Goal: Task Accomplishment & Management: Complete application form

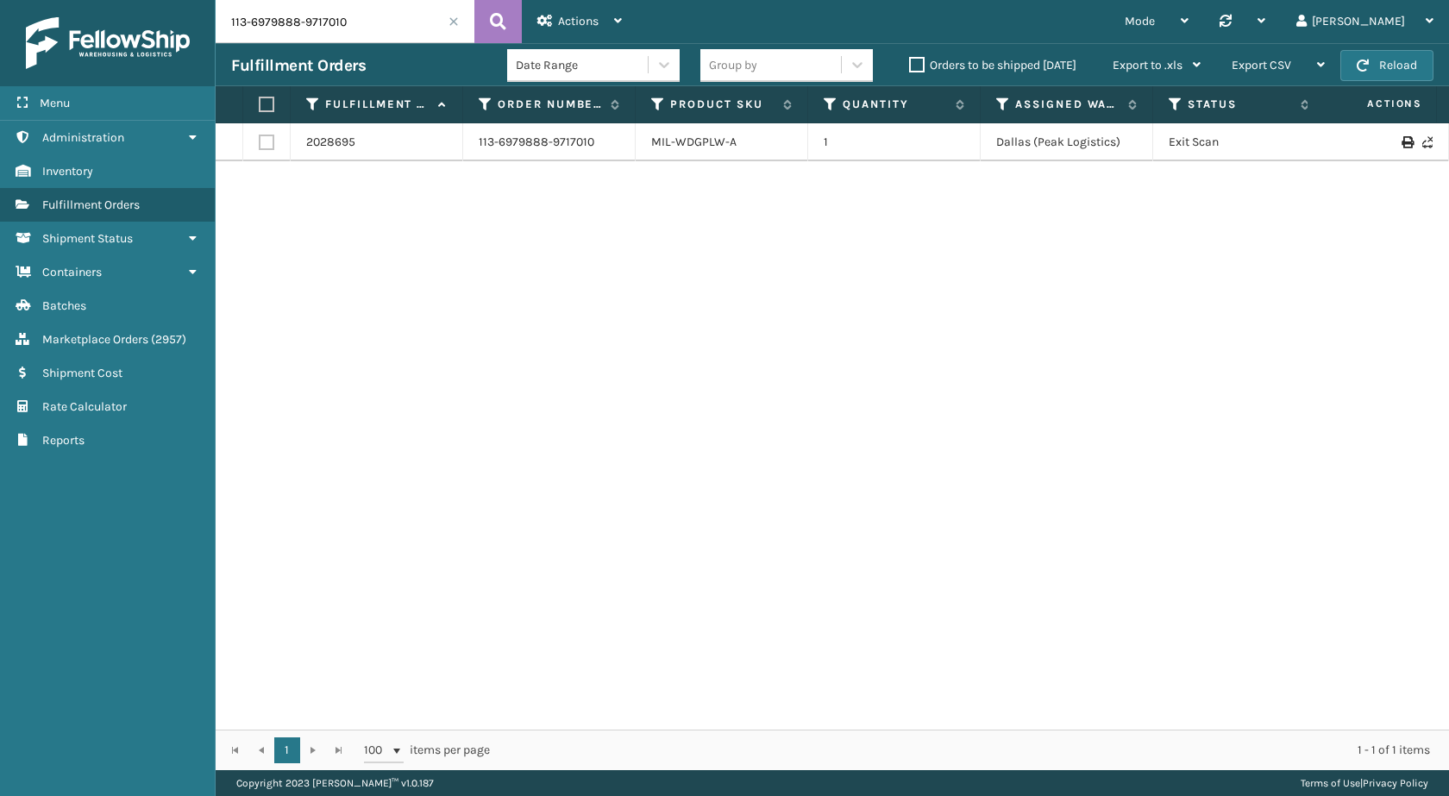
click at [505, 23] on icon at bounding box center [498, 22] width 16 height 26
click at [412, 24] on input "113-6979888-9717010" at bounding box center [345, 21] width 259 height 43
paste input "text"
click at [503, 28] on icon at bounding box center [498, 22] width 16 height 26
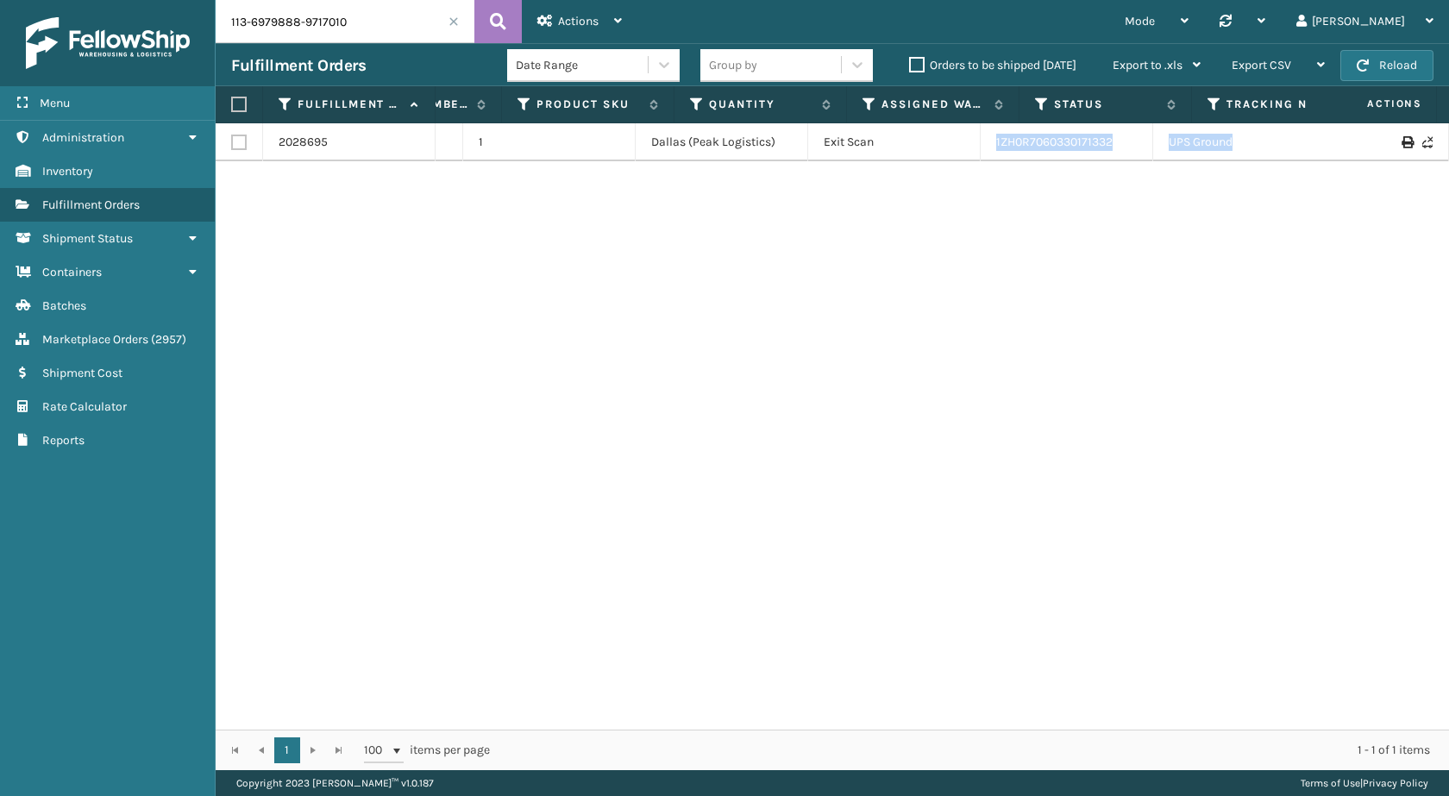
scroll to position [0, 345]
drag, startPoint x: 1266, startPoint y: 135, endPoint x: 1448, endPoint y: 160, distance: 183.7
click at [1448, 160] on div "2028695 113-6979888-9717010 MIL-WDGPLW-A 1 [GEOGRAPHIC_DATA] (Peak Logistics) E…" at bounding box center [832, 426] width 1233 height 606
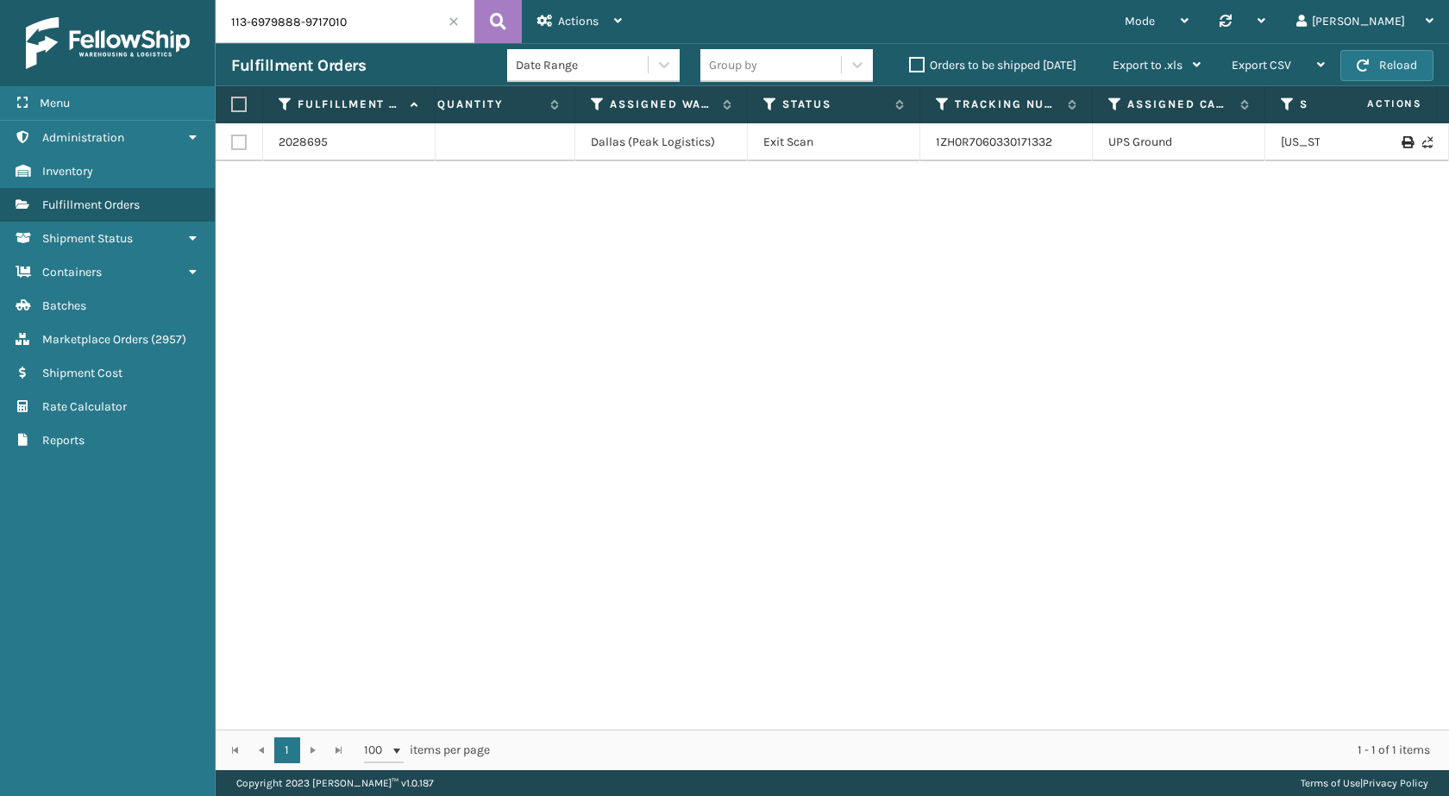
click at [1132, 285] on div "2028695 113-6979888-9717010 MIL-WDGPLW-A 1 [GEOGRAPHIC_DATA] (Peak Logistics) E…" at bounding box center [832, 426] width 1233 height 606
drag, startPoint x: 1072, startPoint y: 136, endPoint x: 929, endPoint y: 145, distance: 143.4
click at [929, 145] on td "1ZH0R7060330171332" at bounding box center [1006, 142] width 172 height 38
copy link "1ZH0R7060330171332"
click at [323, 39] on input "113-6979888-9717010" at bounding box center [345, 21] width 259 height 43
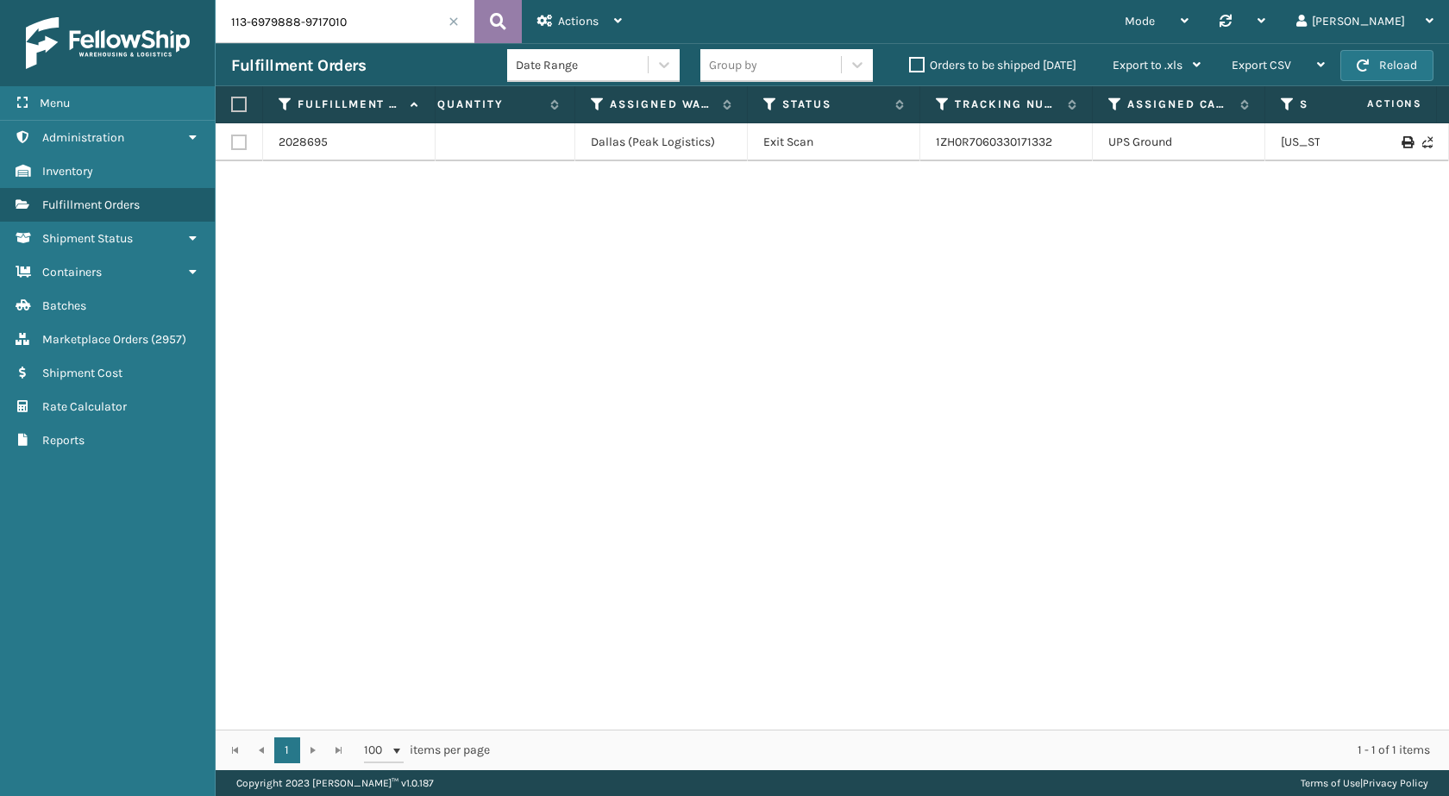
paste input "5836968-1023429"
type input "113-5836968-1023429"
click at [514, 20] on button at bounding box center [497, 21] width 47 height 43
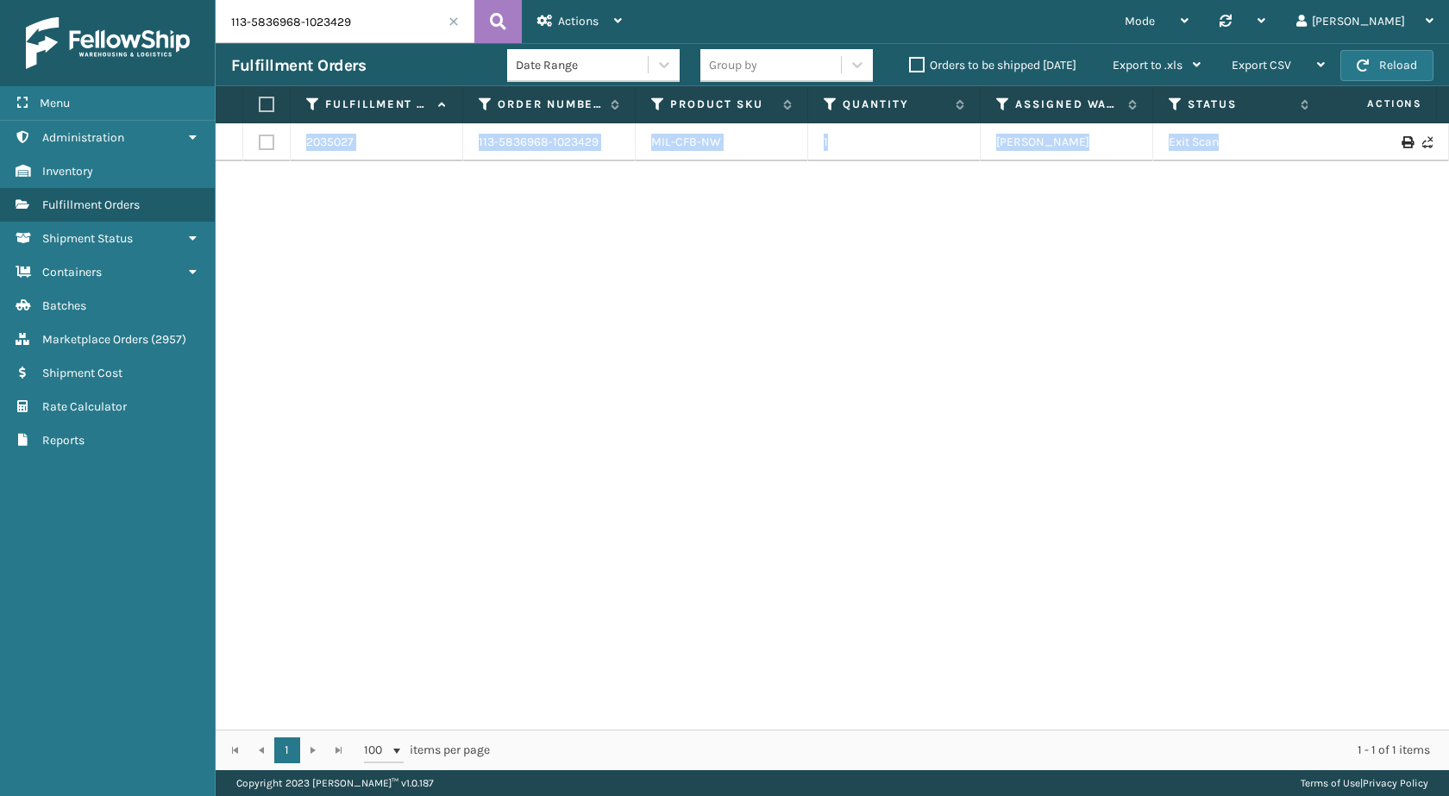
scroll to position [0, 362]
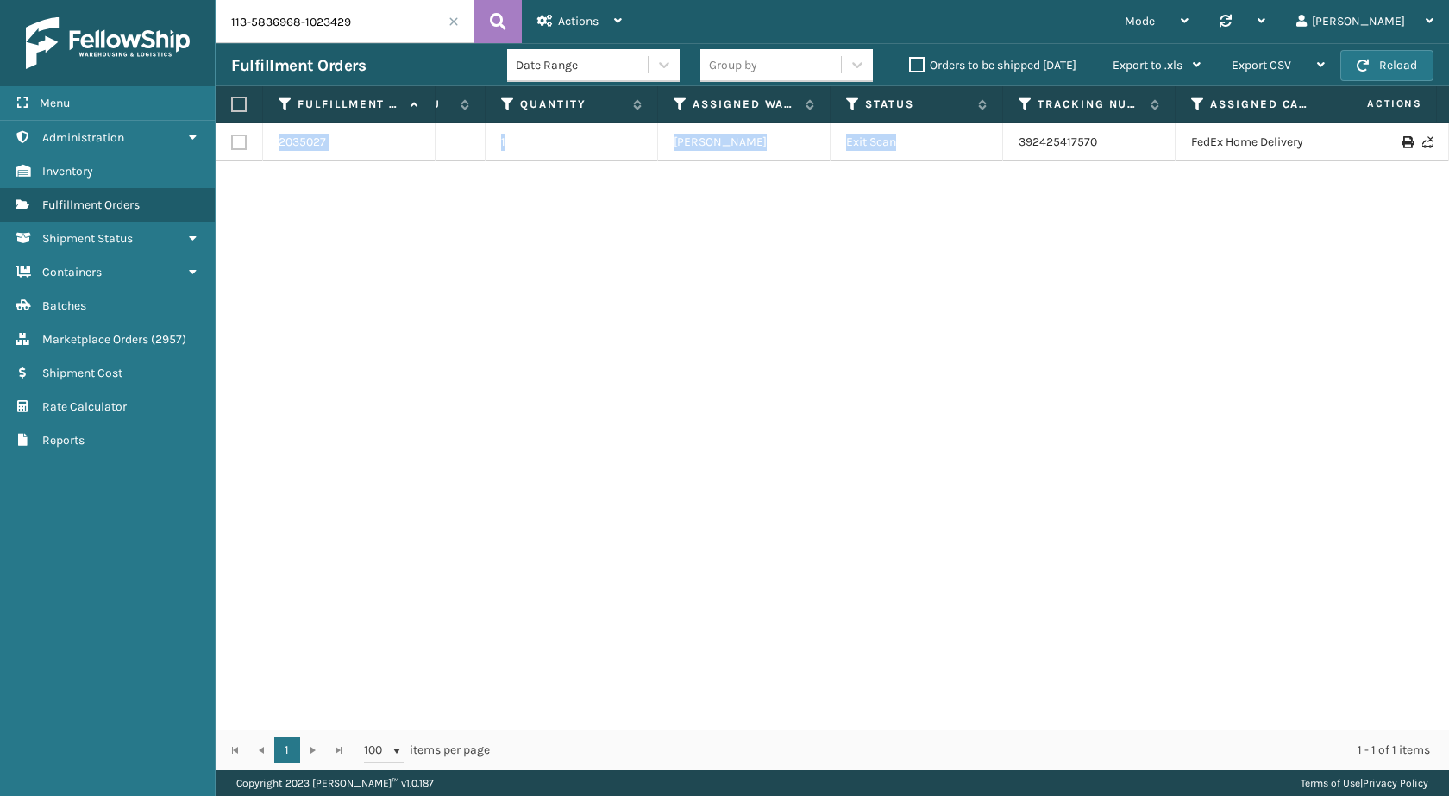
drag, startPoint x: 1244, startPoint y: 148, endPoint x: 1448, endPoint y: 191, distance: 208.9
click at [1448, 191] on div "2035027 113-5836968-1023429 MIL-CFB-NW 1 [PERSON_NAME] Exit Scan 392425417570 F…" at bounding box center [832, 426] width 1233 height 606
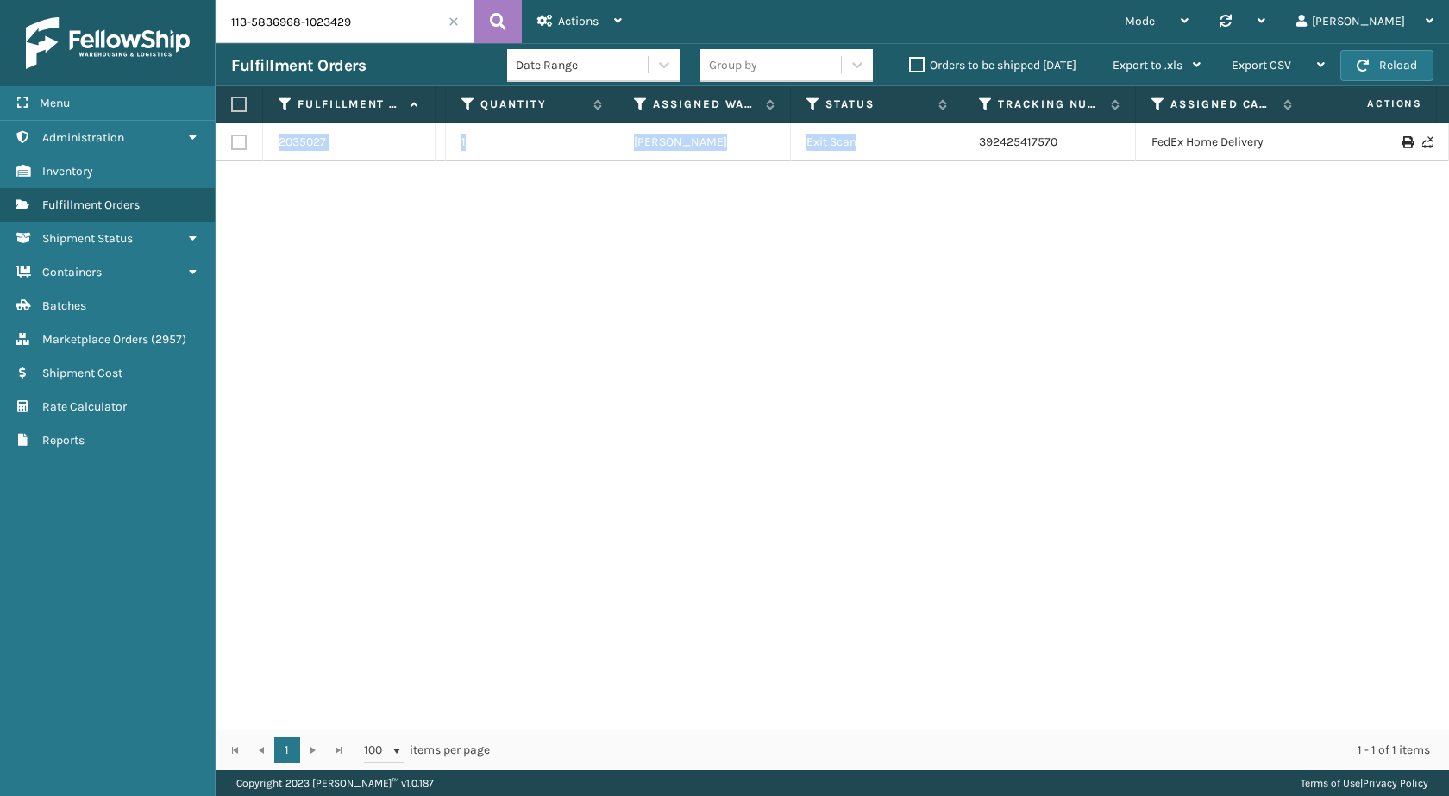
click at [1063, 294] on div "2035027 113-5836968-1023429 MIL-CFB-NW 1 [PERSON_NAME] Exit Scan 392425417570 F…" at bounding box center [832, 426] width 1233 height 606
drag, startPoint x: 1028, startPoint y: 139, endPoint x: 945, endPoint y: 139, distance: 82.8
click at [945, 139] on tr "2035027 113-5836968-1023429 MIL-CFB-NW 1 [PERSON_NAME] Exit Scan 392425417570 F…" at bounding box center [817, 142] width 1929 height 38
copy tr "392425417570"
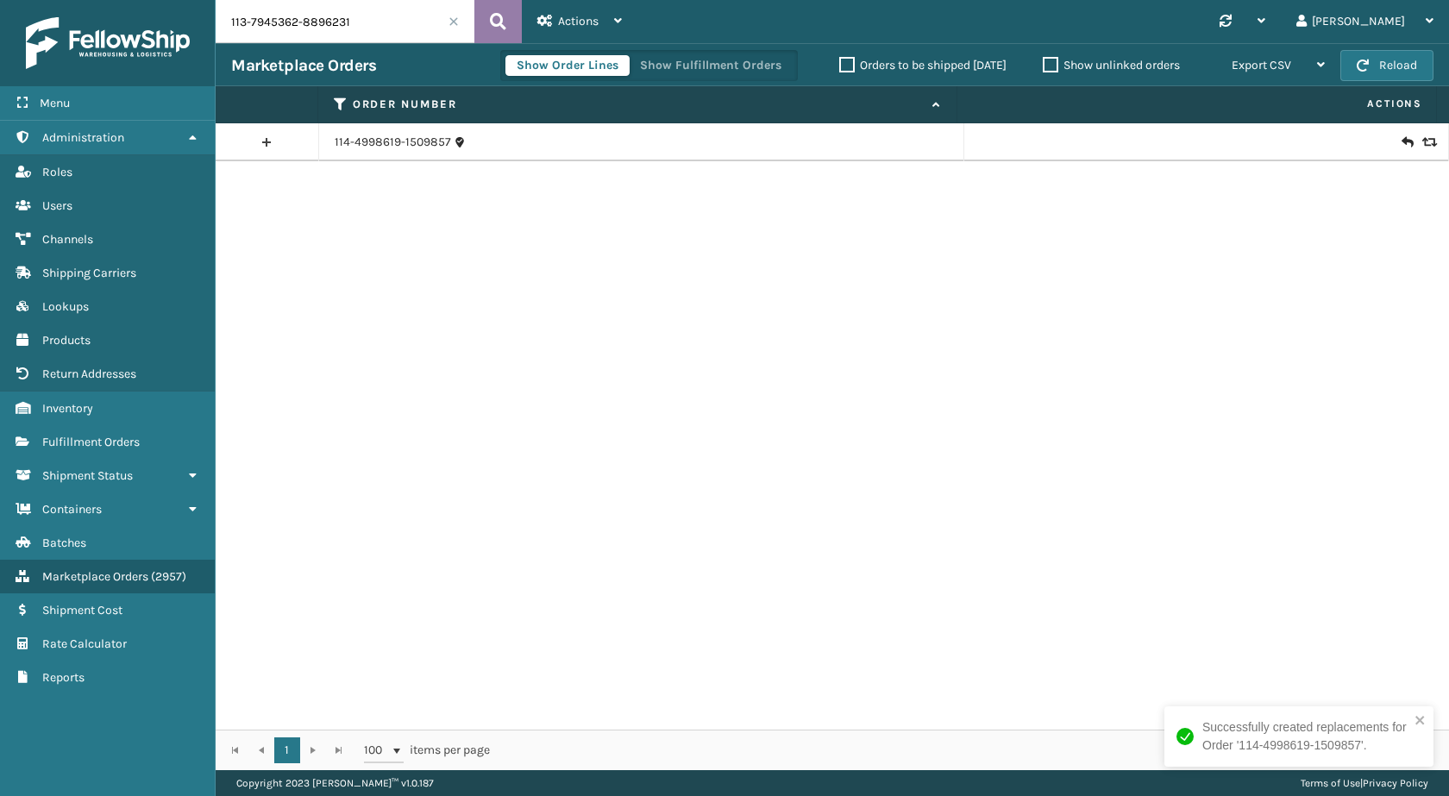
type input "113-7945362-8896231"
click at [487, 26] on button at bounding box center [497, 21] width 47 height 43
click at [1385, 142] on div at bounding box center [1206, 142] width 453 height 17
click at [1401, 141] on icon at bounding box center [1406, 142] width 10 height 17
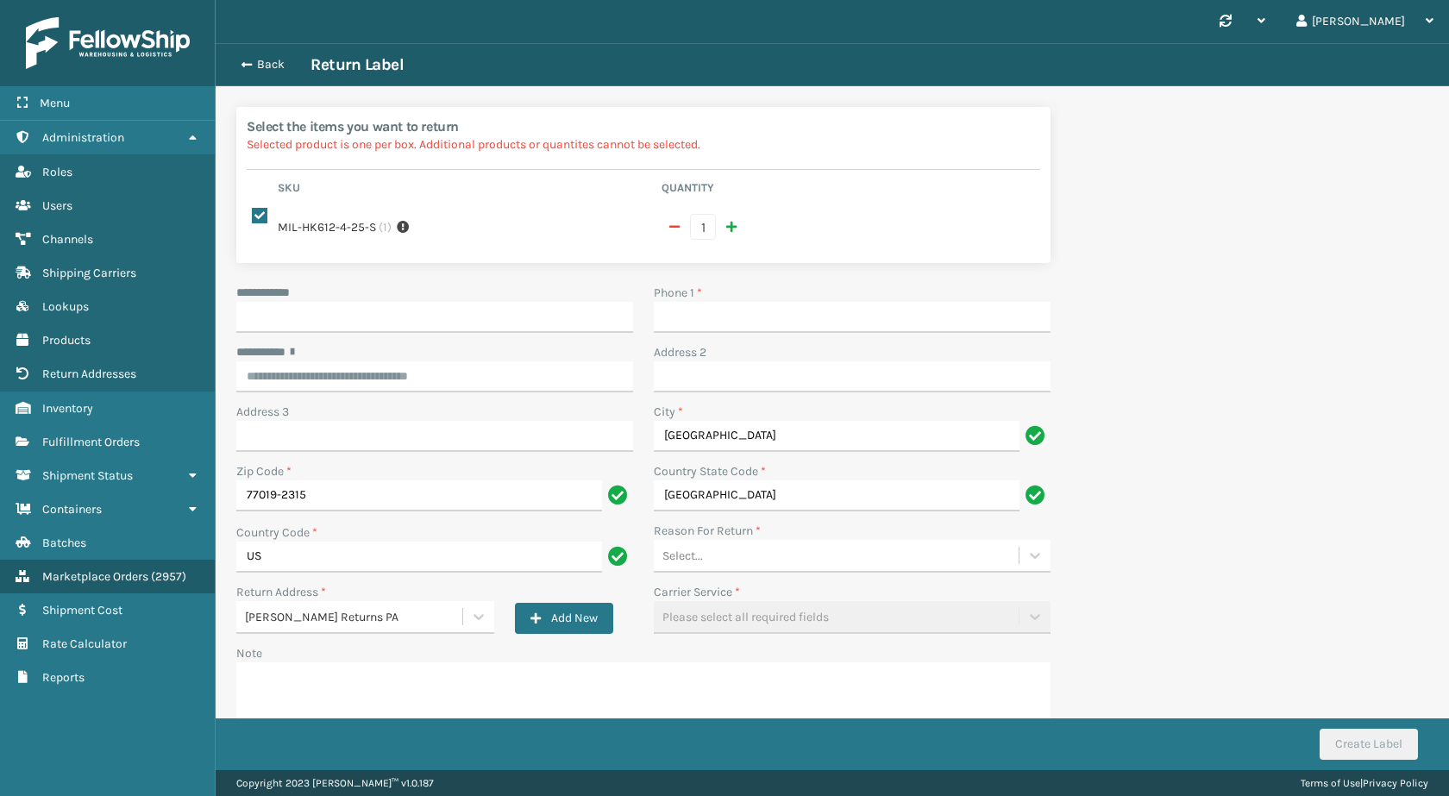
click at [399, 299] on div "**********" at bounding box center [434, 293] width 397 height 18
click at [406, 319] on input "**********" at bounding box center [434, 317] width 397 height 31
paste input "*****"
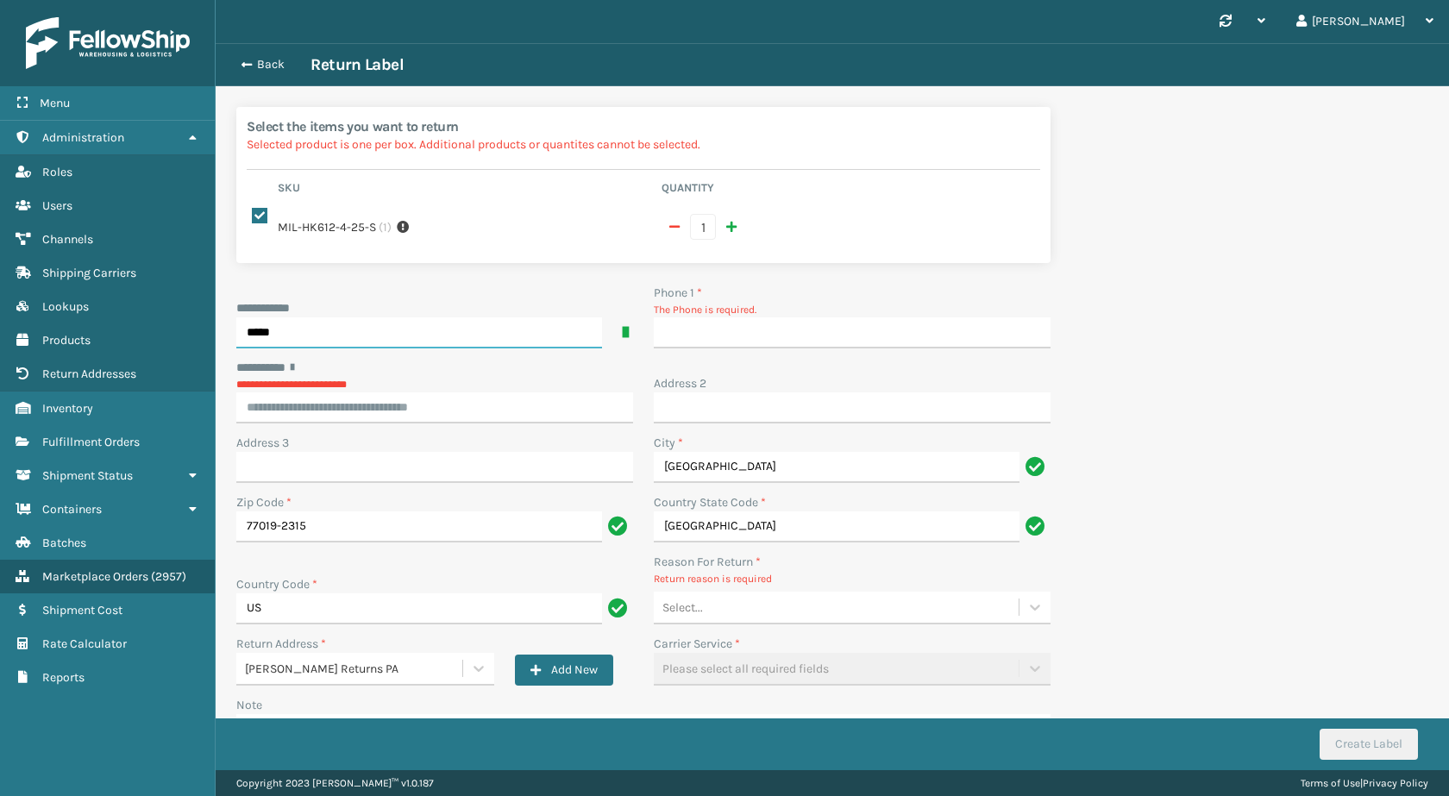
type input "*****"
click at [672, 337] on input "Phone 1 *" at bounding box center [852, 332] width 397 height 31
type input "9999999999"
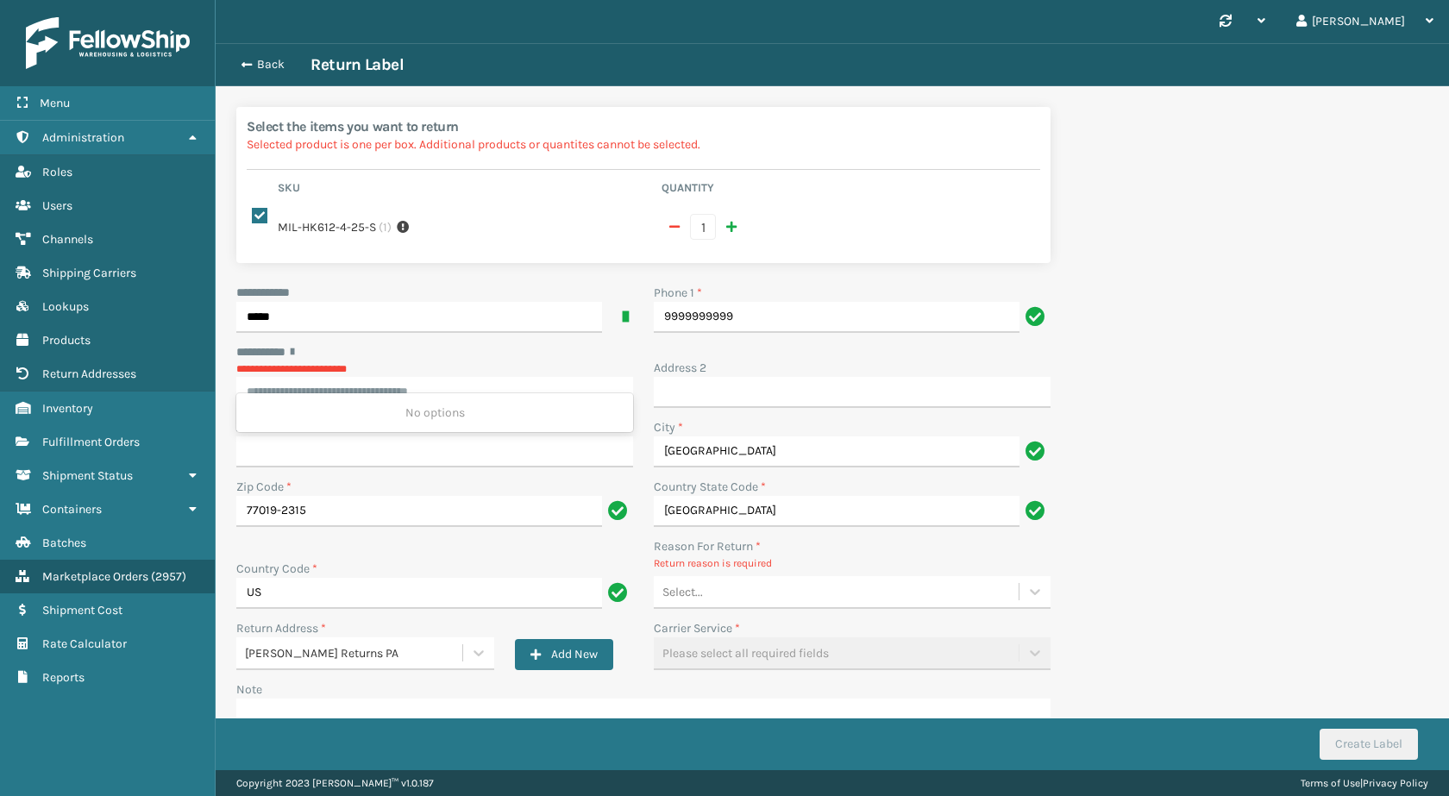
click at [347, 391] on input "********* *" at bounding box center [434, 392] width 397 height 31
paste input "**********"
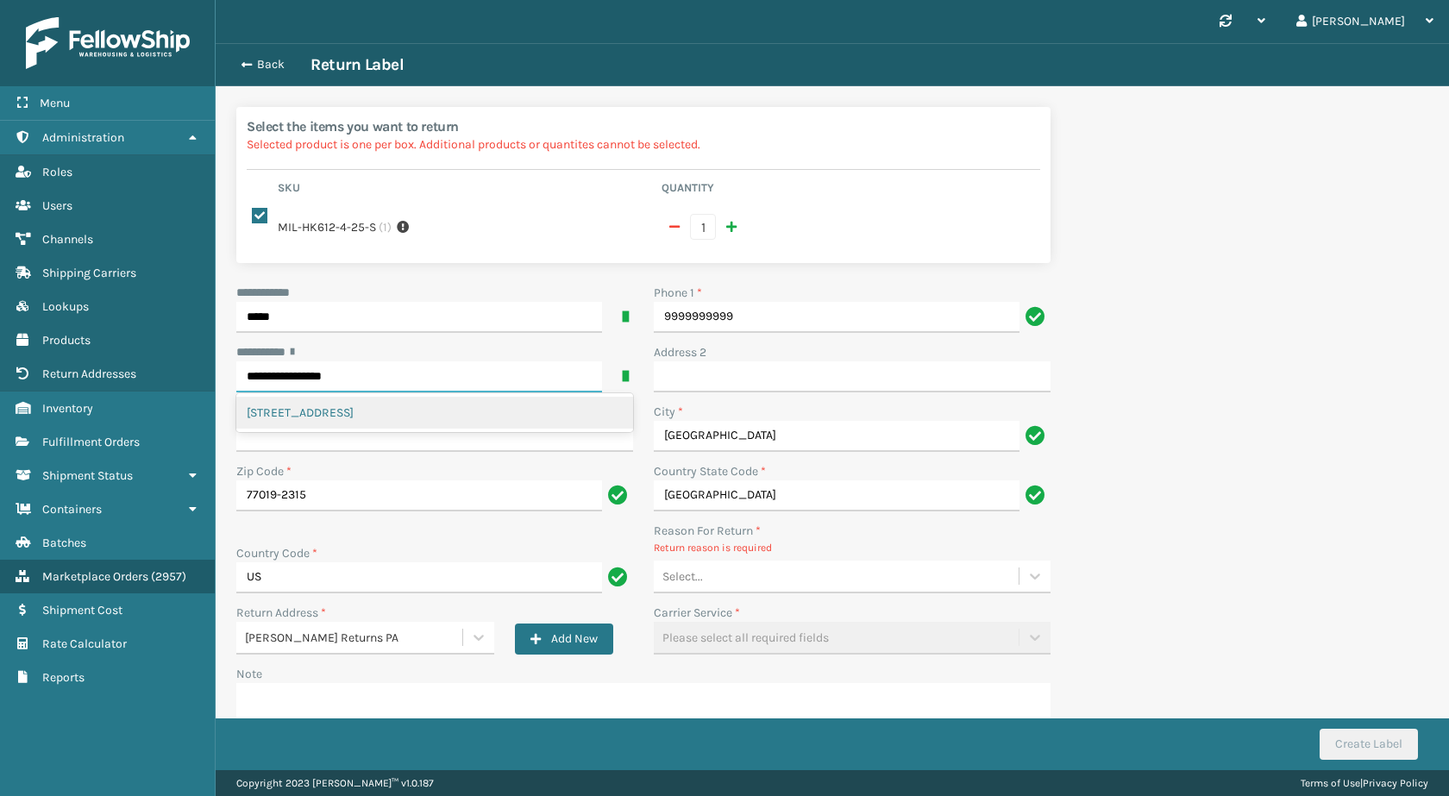
click at [438, 422] on div "2630 BISSONNET ST, HOUSTON, TX" at bounding box center [434, 413] width 397 height 32
type input "**********"
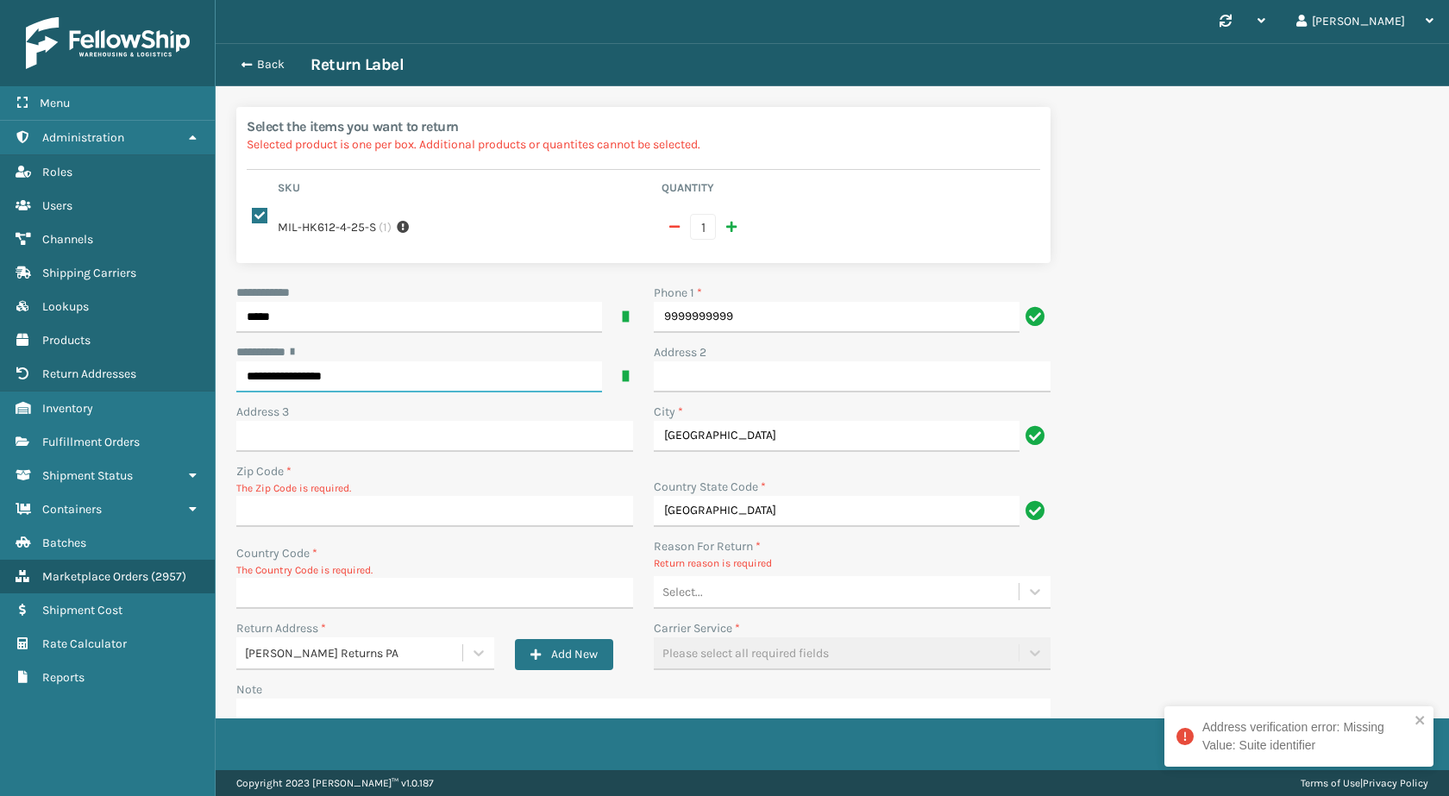
type input "**********"
click at [379, 417] on div "2630 BISSONNET ST, HOUSTON, TX" at bounding box center [434, 413] width 397 height 32
click at [339, 516] on input "Zip Code *" at bounding box center [434, 511] width 397 height 31
paste input "77005"
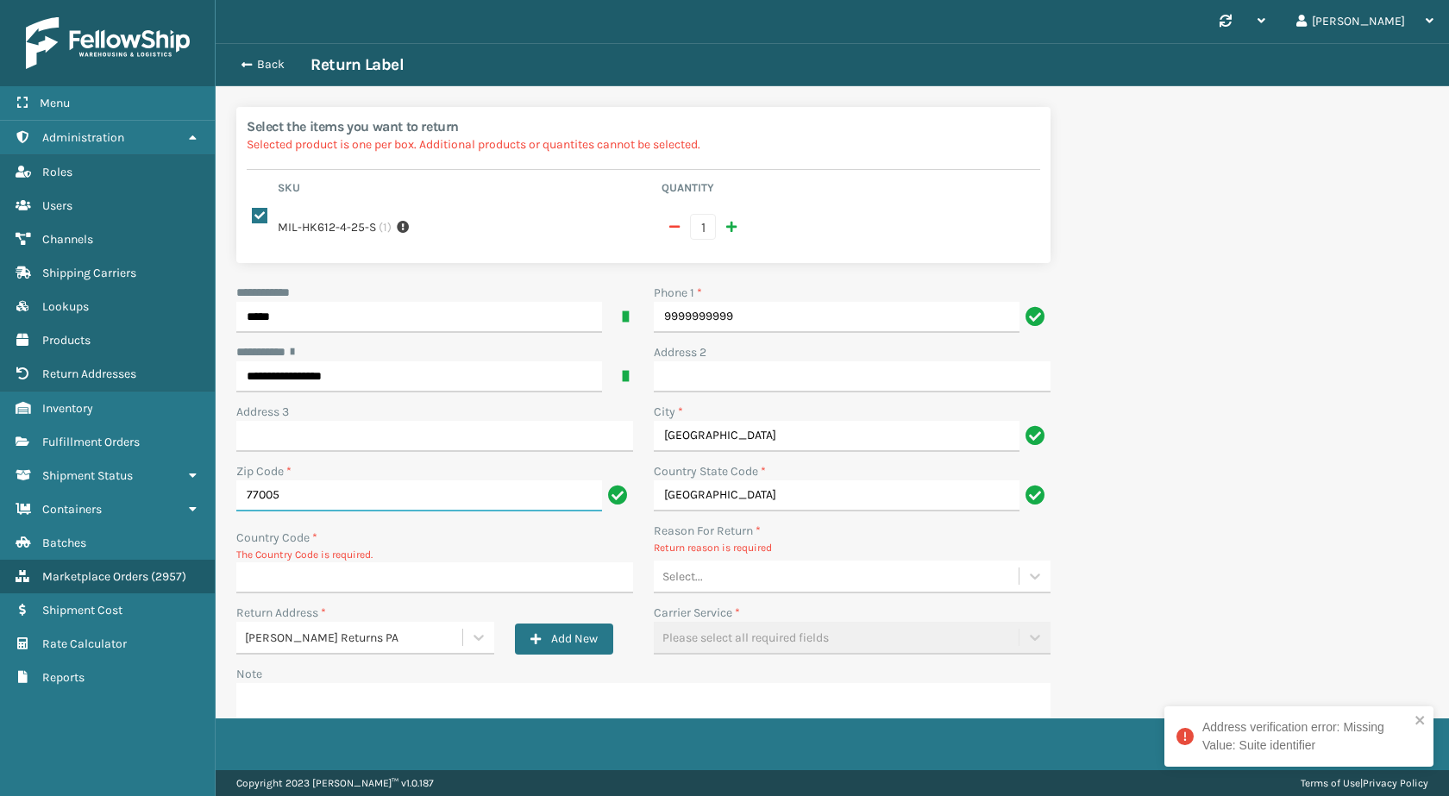
type input "77005"
click at [328, 566] on input "Country Code *" at bounding box center [434, 577] width 397 height 31
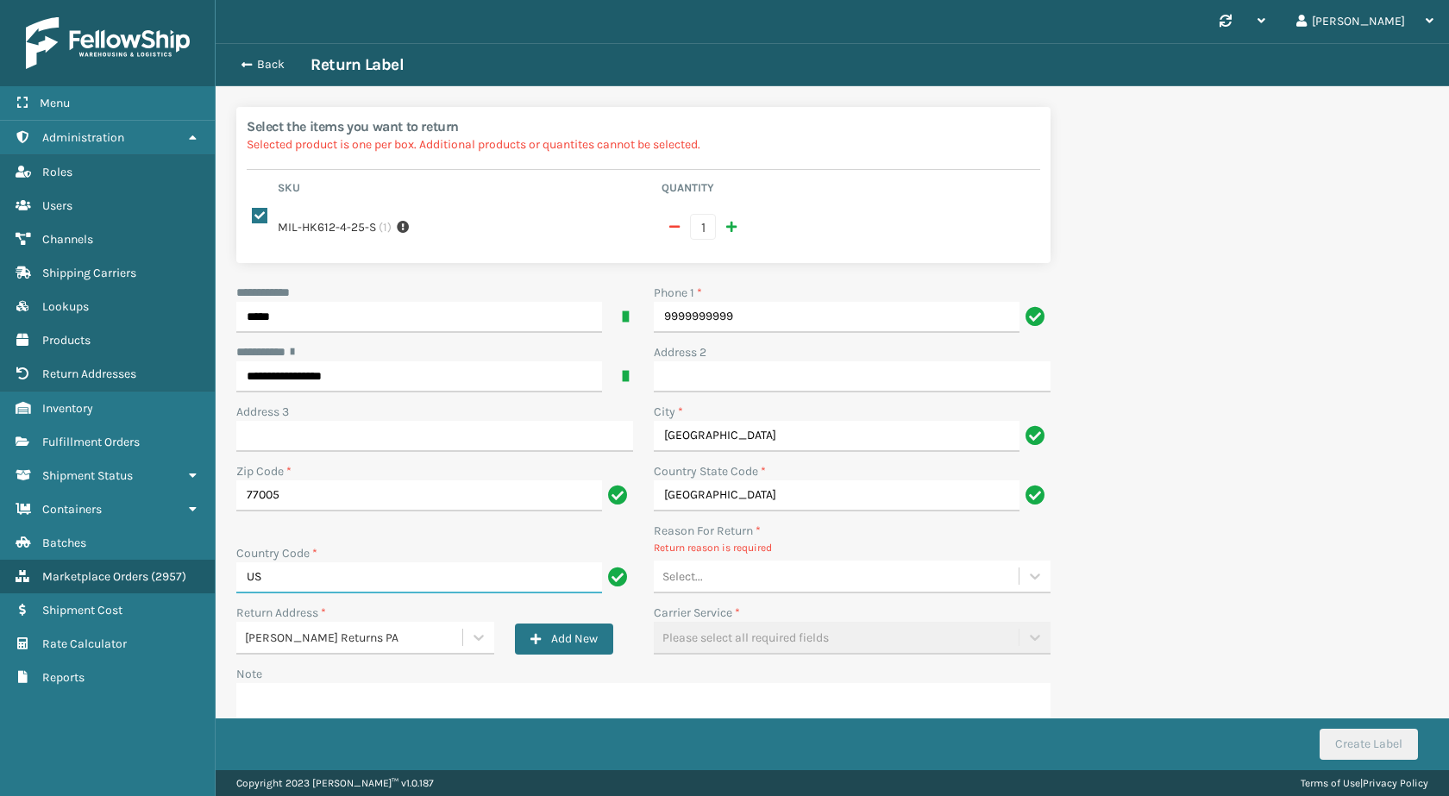
type input "US"
click at [730, 369] on input "Address 2" at bounding box center [852, 376] width 397 height 31
paste input "Apt 2313"
type input "Apt 2313"
click at [1212, 389] on div "**********" at bounding box center [832, 459] width 1233 height 833
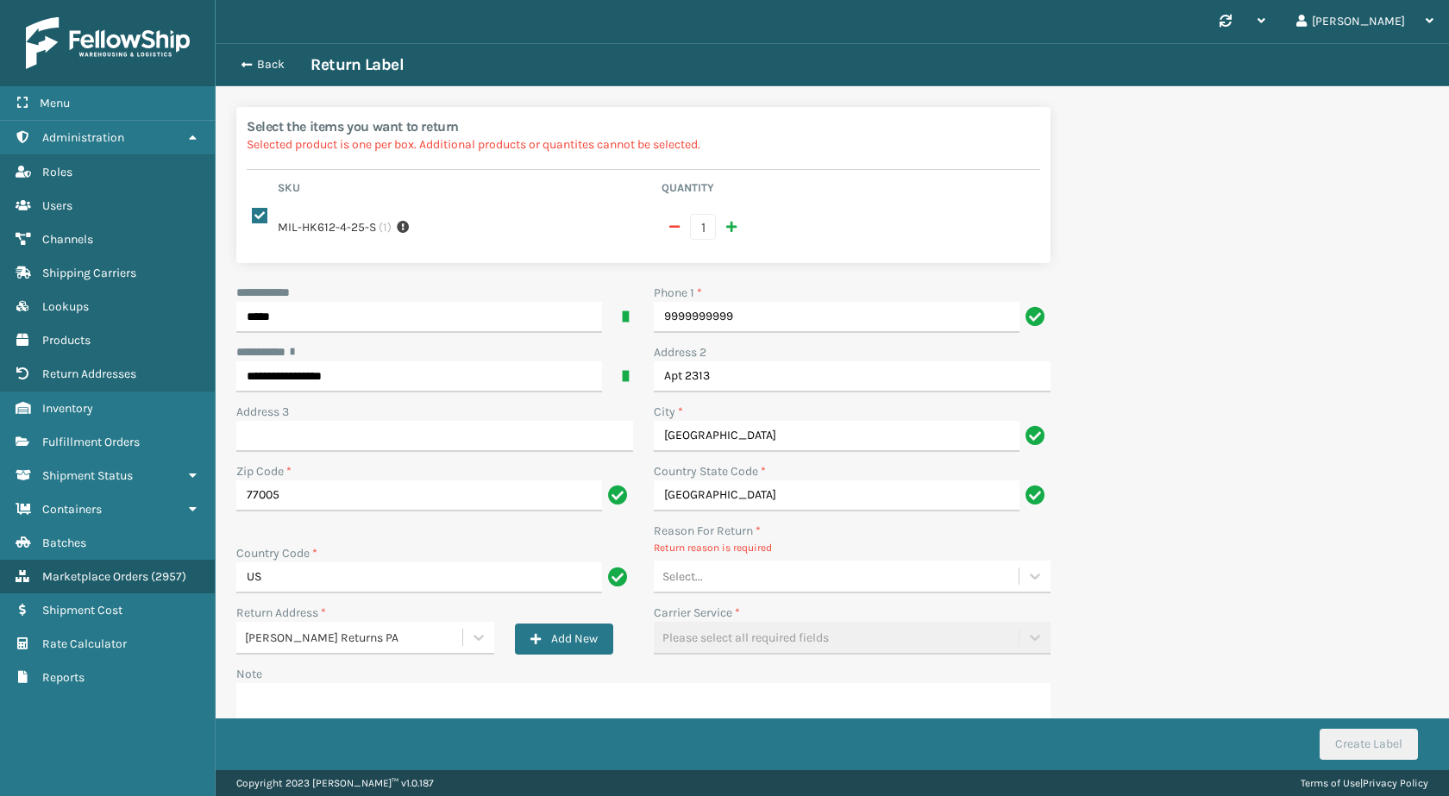
click at [823, 560] on div "Reason For Return * Return reason is required Select..." at bounding box center [852, 558] width 397 height 72
click at [824, 590] on div "Select..." at bounding box center [836, 576] width 365 height 28
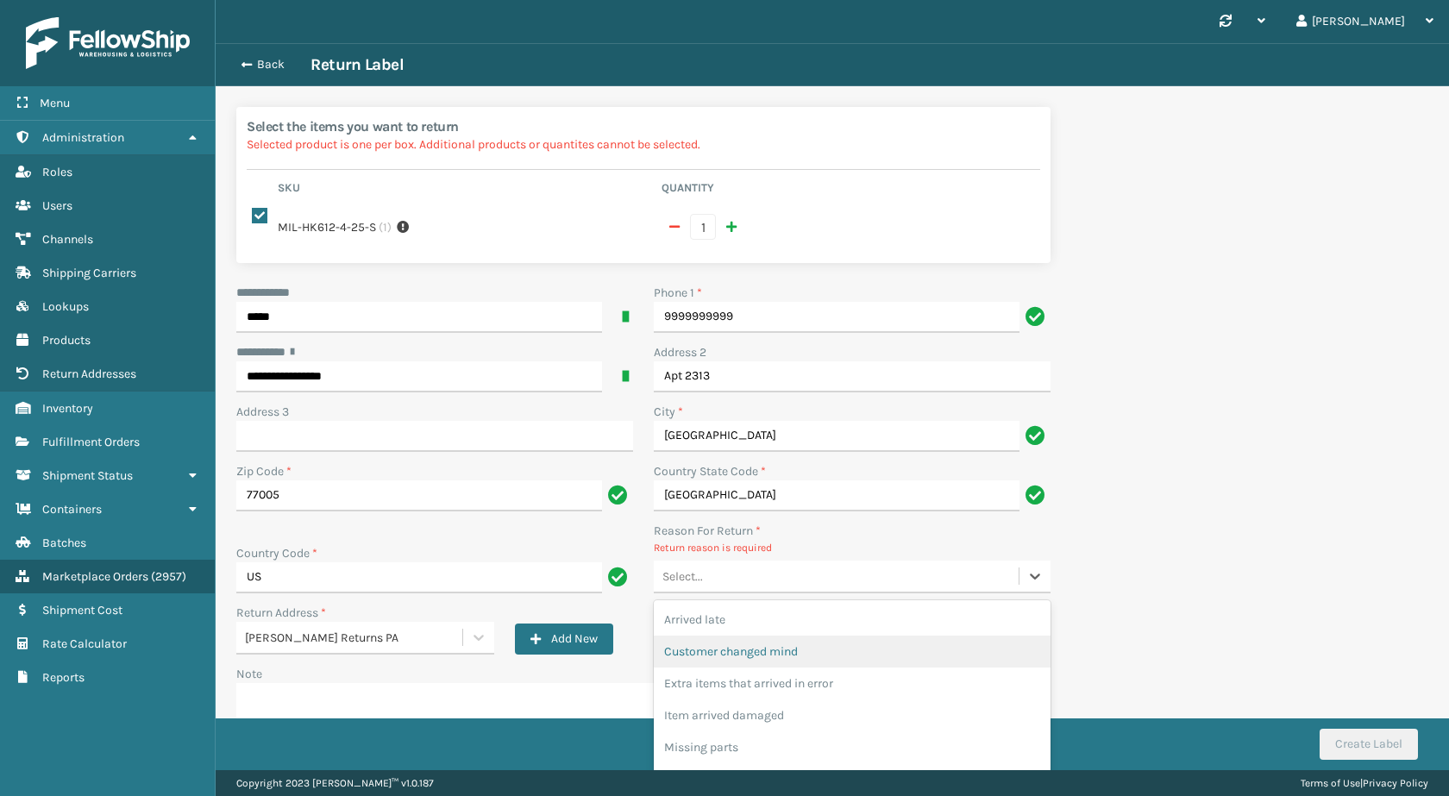
click at [829, 657] on div "Customer changed mind" at bounding box center [852, 652] width 397 height 32
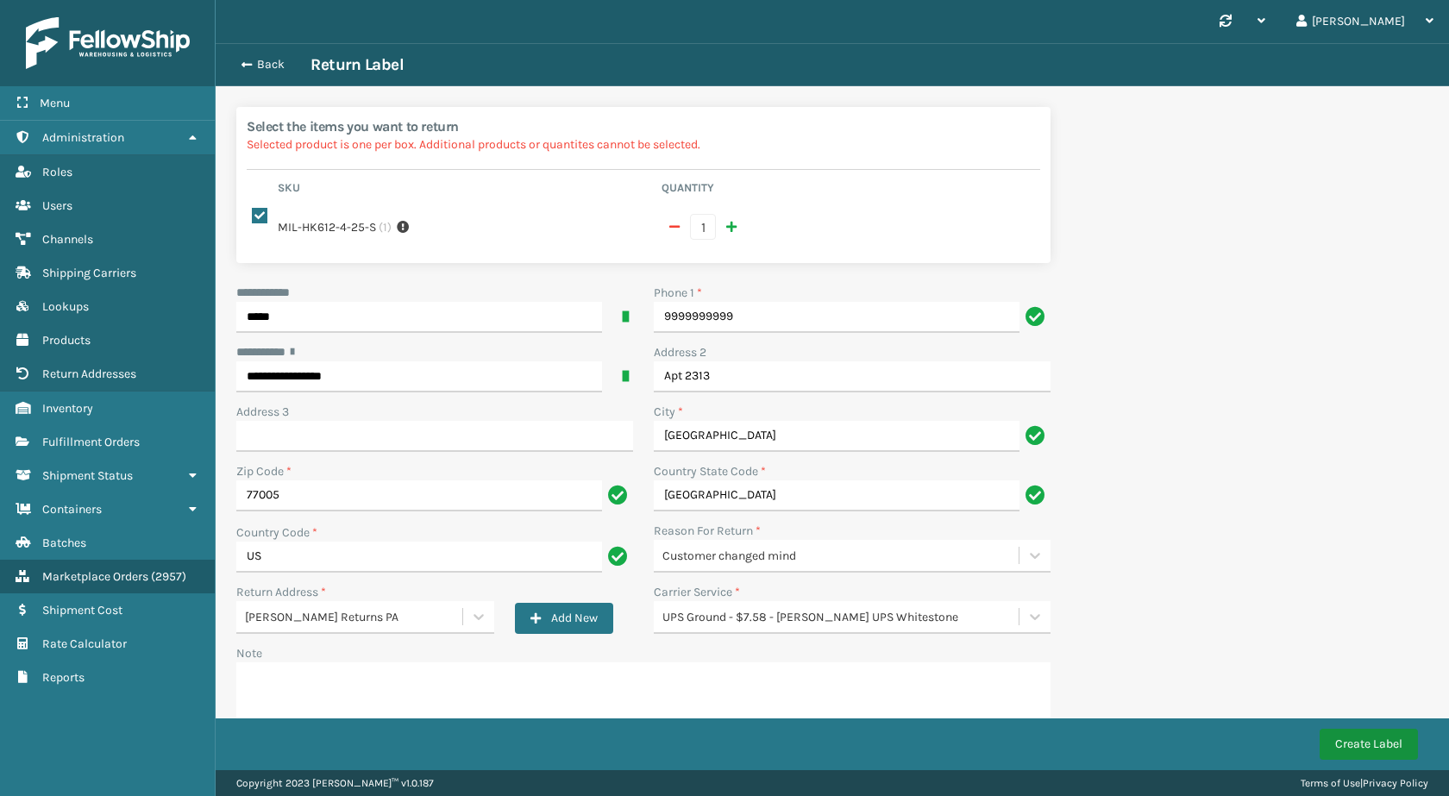
click at [1355, 740] on button "Create Label" at bounding box center [1368, 744] width 98 height 31
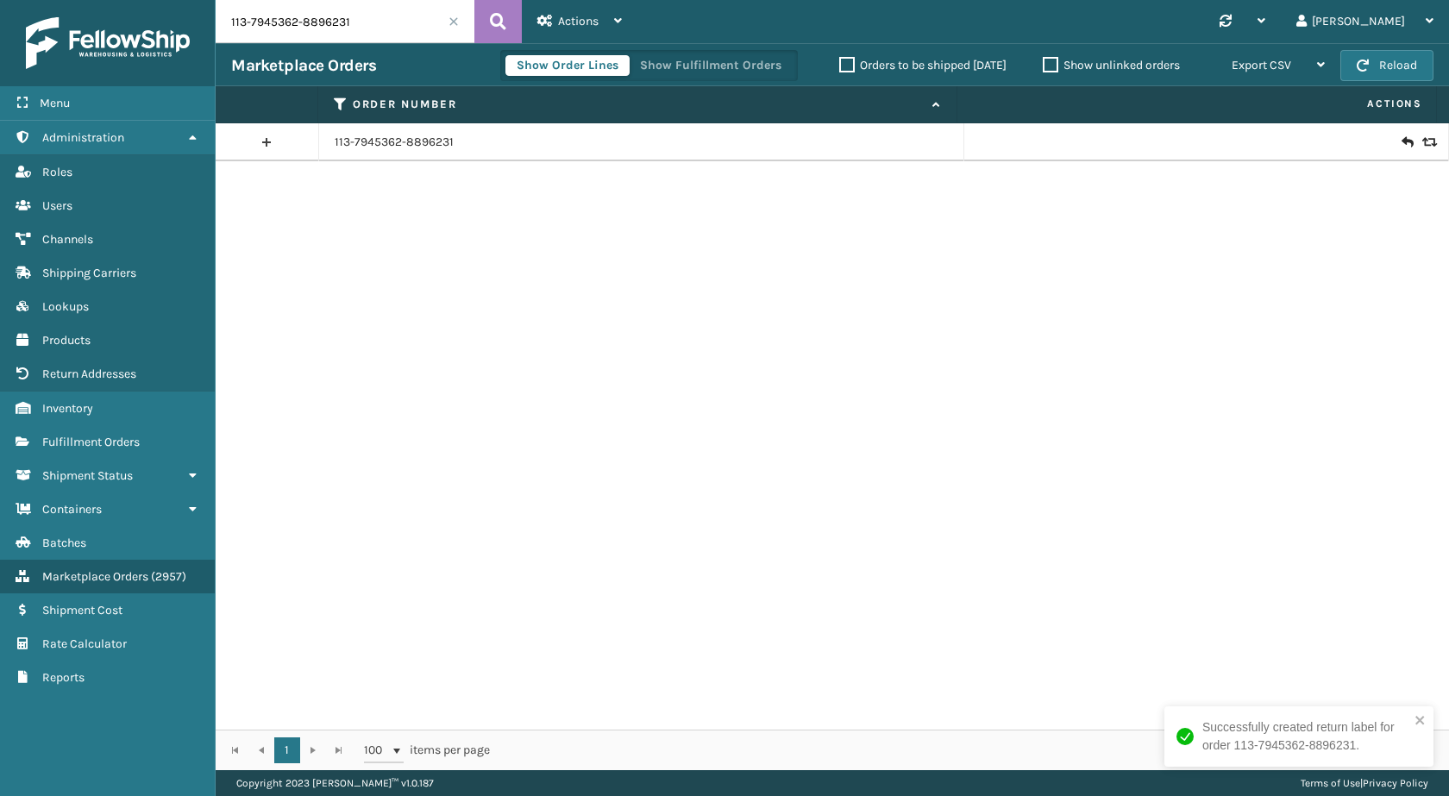
click at [358, 20] on input "113-7945362-8896231" at bounding box center [345, 21] width 259 height 43
paste input "5836968-1023429"
type input "113-5836968-1023429"
click at [509, 20] on button at bounding box center [497, 21] width 47 height 43
click at [1422, 141] on icon at bounding box center [1427, 142] width 10 height 12
